Goal: Check status

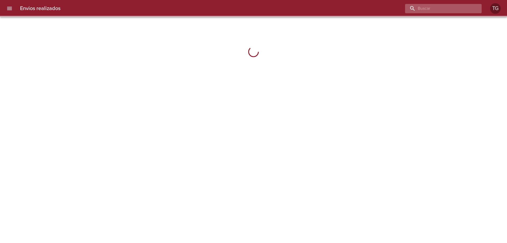
click at [442, 9] on input "buscar" at bounding box center [439, 8] width 68 height 9
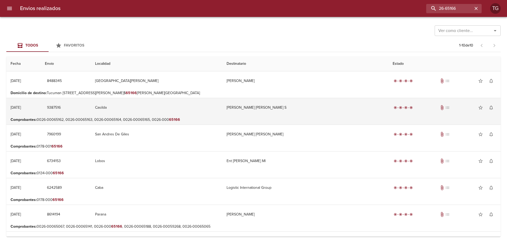
click at [200, 114] on td "Casilda" at bounding box center [156, 107] width 131 height 19
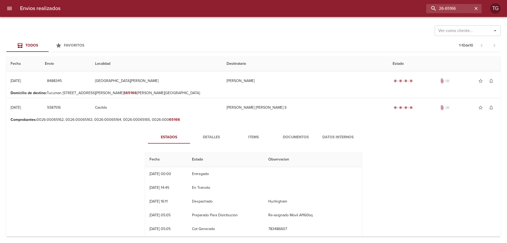
click at [286, 135] on span "Documentos" at bounding box center [296, 137] width 36 height 7
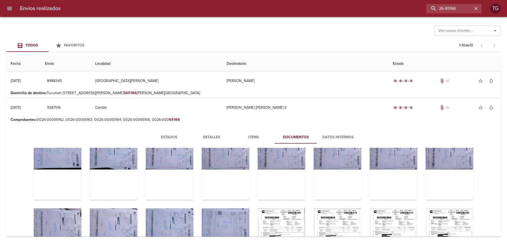
scroll to position [79, 0]
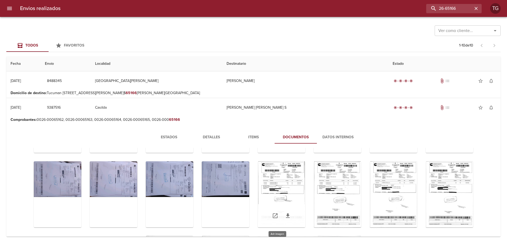
click at [289, 182] on div "Tabla de envíos del cliente" at bounding box center [282, 194] width 48 height 66
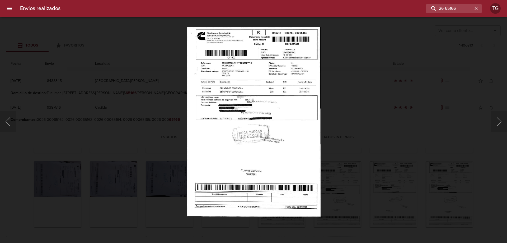
drag, startPoint x: 391, startPoint y: 159, endPoint x: 356, endPoint y: 199, distance: 53.3
click at [391, 159] on div "Lightbox" at bounding box center [253, 121] width 507 height 243
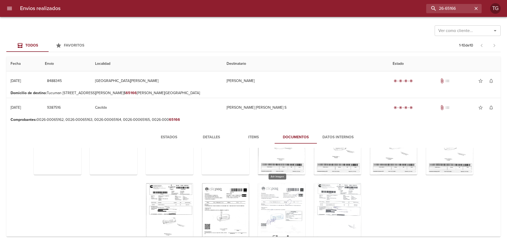
scroll to position [26, 0]
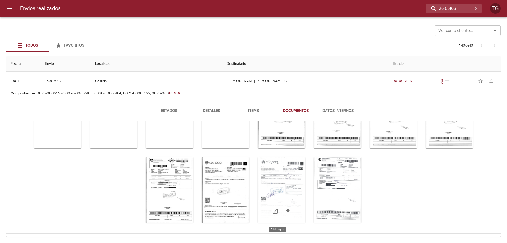
click at [270, 179] on div "Tabla de envíos del cliente" at bounding box center [282, 190] width 48 height 66
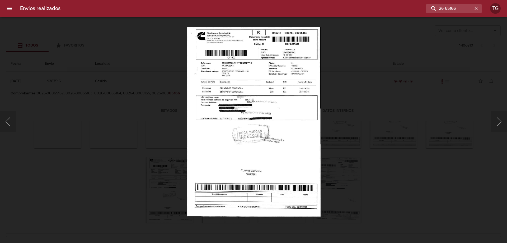
click at [428, 185] on div "Lightbox" at bounding box center [253, 121] width 507 height 243
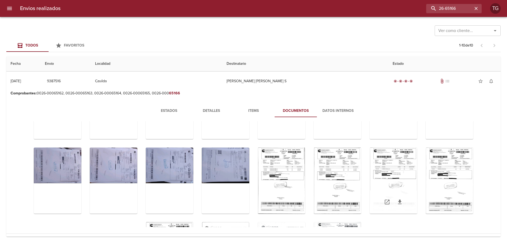
scroll to position [0, 0]
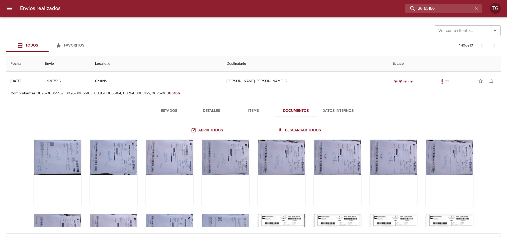
drag, startPoint x: 464, startPoint y: 8, endPoint x: 299, endPoint y: -25, distance: 168.1
click at [299, 0] on html "Envios realizados 26-65166 TG Ver como cliente... Ver como cliente... Todos Fav…" at bounding box center [253, 0] width 507 height 0
type input "9392623"
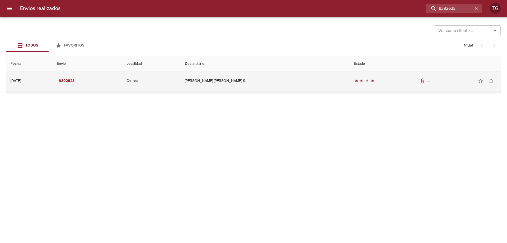
click at [350, 85] on td "radio_button_checked radio_button_checked radio_button_checked radio_button_che…" at bounding box center [424, 80] width 151 height 19
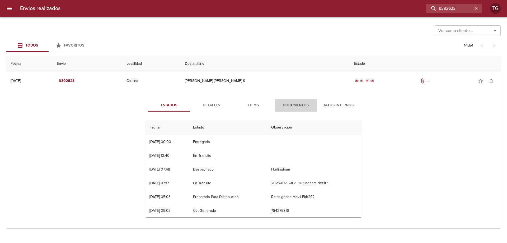
click at [298, 107] on span "Documentos" at bounding box center [296, 105] width 36 height 7
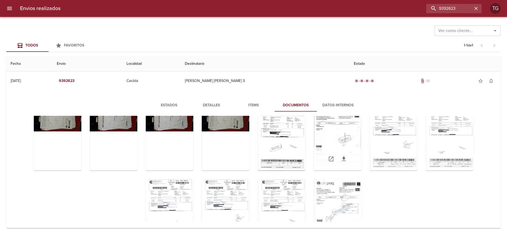
scroll to position [57, 0]
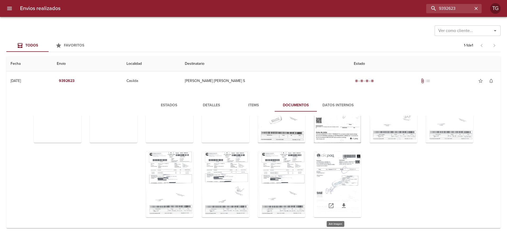
click at [329, 173] on div "Tabla de envíos del cliente" at bounding box center [338, 184] width 48 height 66
click at [350, 168] on div "Tabla de envíos del cliente" at bounding box center [338, 184] width 48 height 66
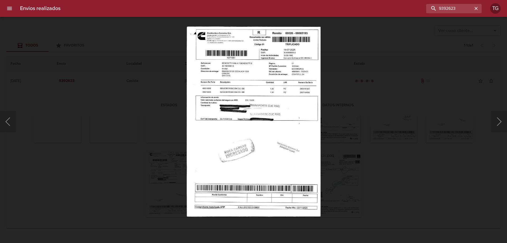
click at [410, 92] on div "Lightbox" at bounding box center [253, 121] width 507 height 243
